Goal: Task Accomplishment & Management: Use online tool/utility

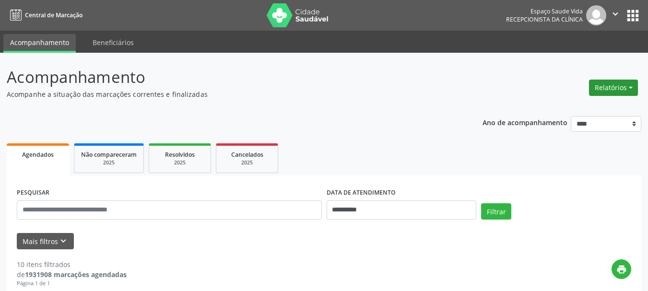
click at [615, 89] on button "Relatórios" at bounding box center [613, 88] width 49 height 16
click at [580, 106] on link "Agendamentos" at bounding box center [586, 108] width 103 height 13
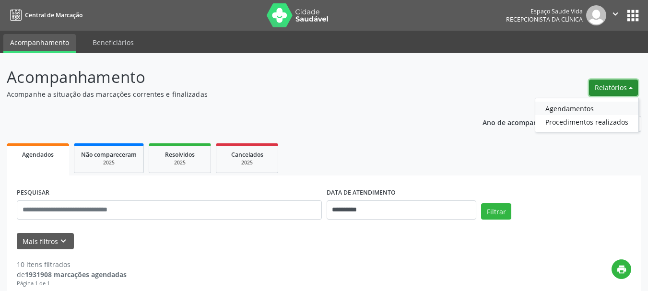
select select "*"
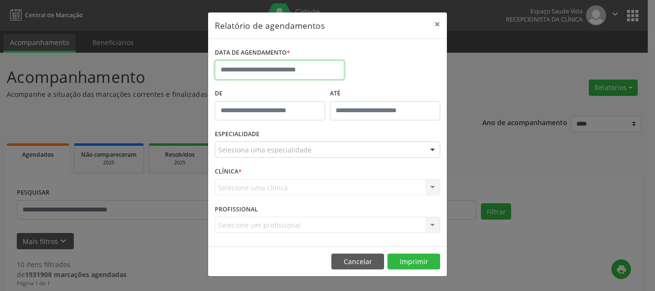
click at [285, 63] on input "text" at bounding box center [280, 69] width 130 height 19
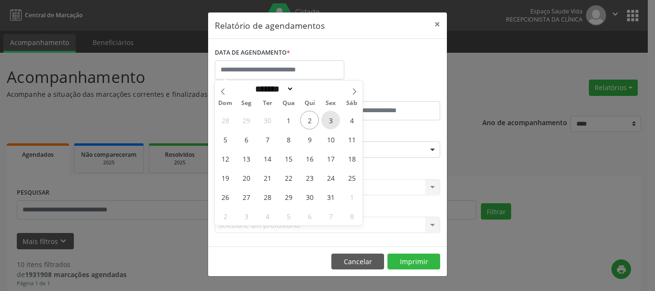
click at [328, 120] on span "3" at bounding box center [330, 120] width 19 height 19
type input "**********"
click at [328, 120] on span "3" at bounding box center [330, 120] width 19 height 19
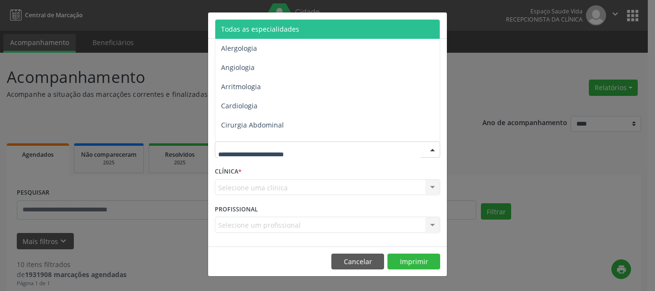
click at [244, 29] on span "Todas as especialidades" at bounding box center [260, 28] width 78 height 9
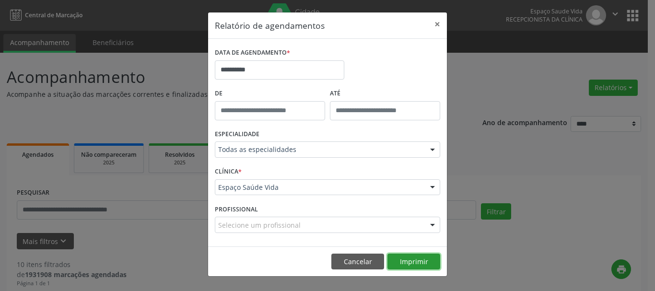
click at [401, 260] on button "Imprimir" at bounding box center [414, 262] width 53 height 16
